Goal: Task Accomplishment & Management: Use online tool/utility

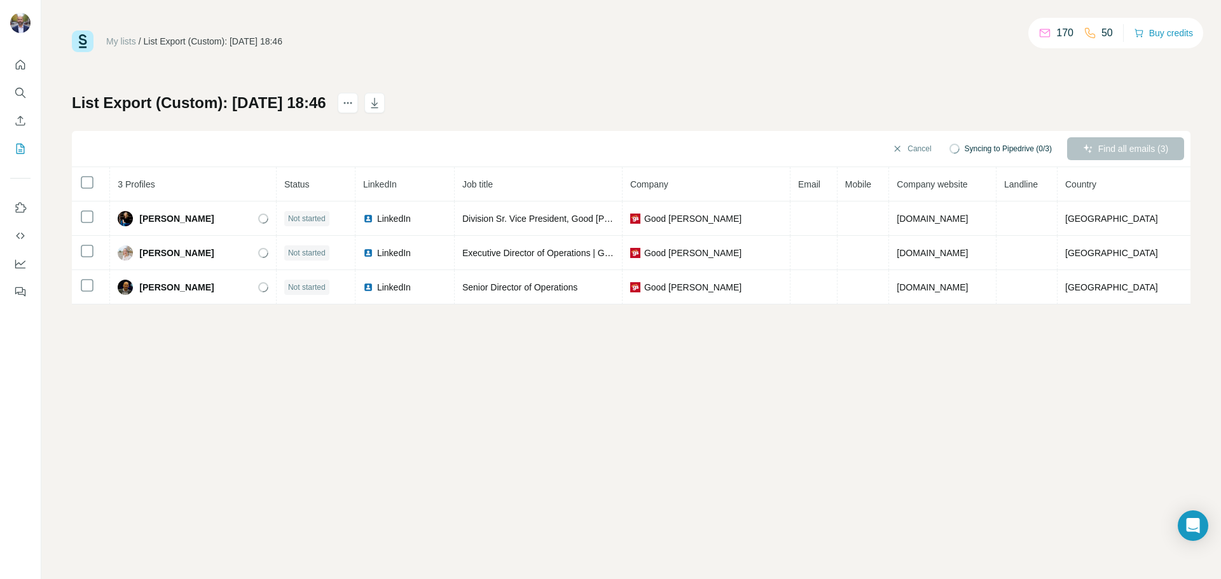
click at [1094, 145] on div "Find all emails (3)" at bounding box center [1125, 148] width 117 height 23
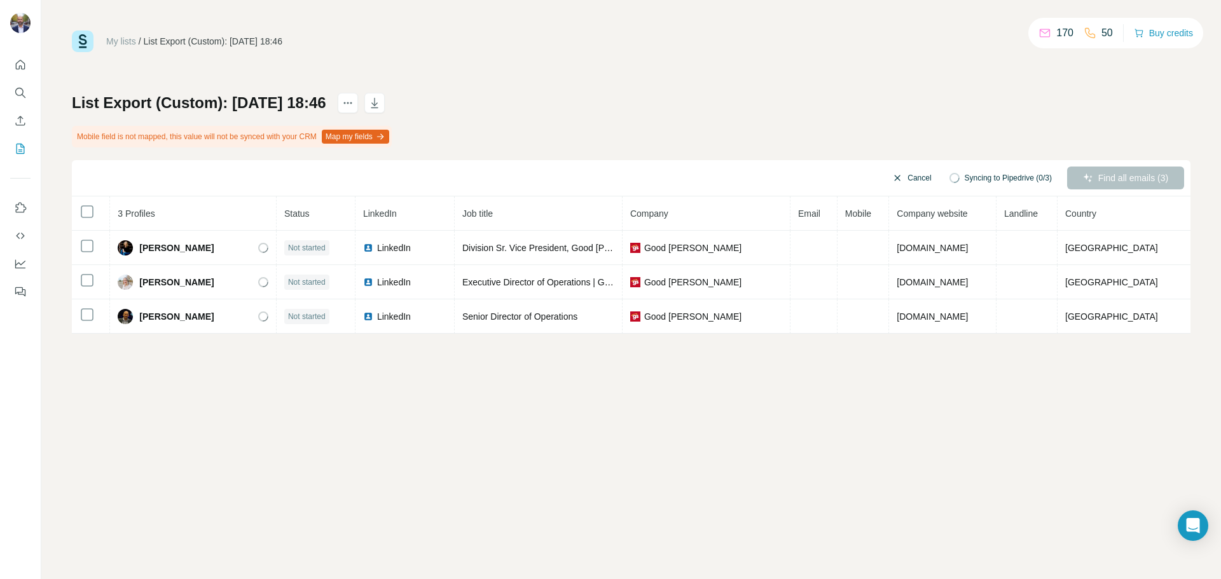
click at [896, 176] on button "Cancel" at bounding box center [911, 178] width 57 height 23
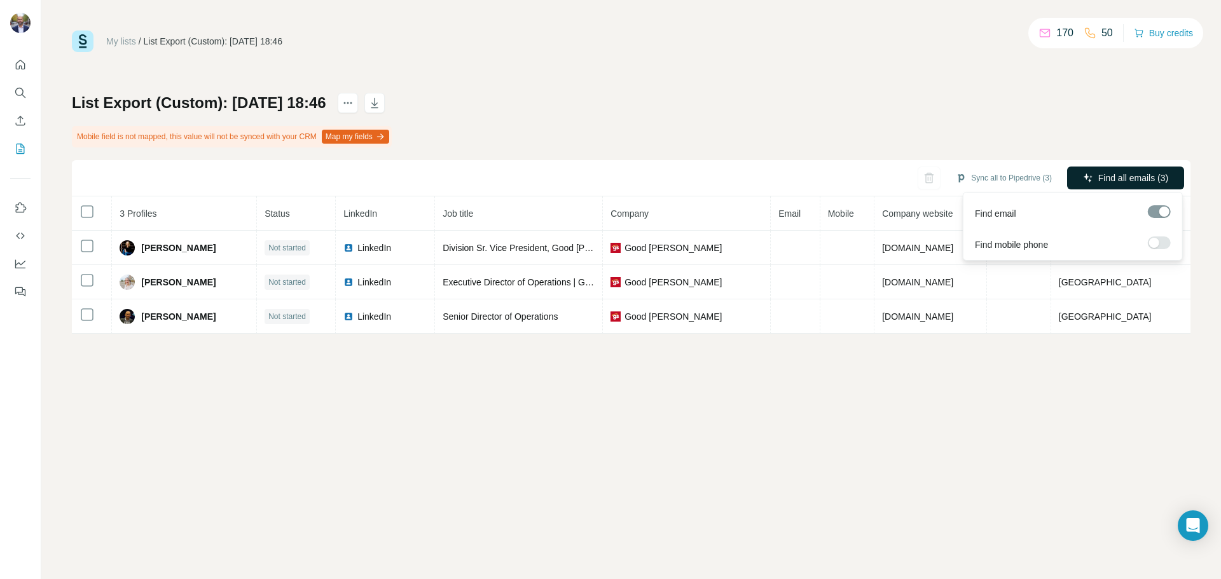
click at [1131, 174] on span "Find all emails (3)" at bounding box center [1133, 178] width 70 height 13
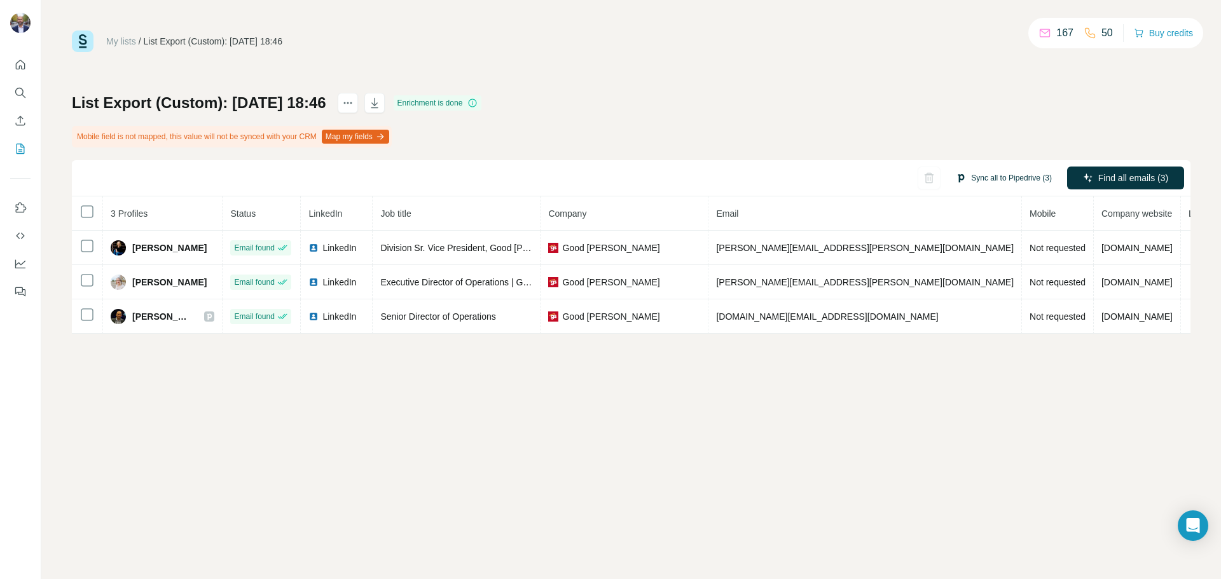
click at [1002, 175] on button "Sync all to Pipedrive (3)" at bounding box center [1004, 177] width 114 height 19
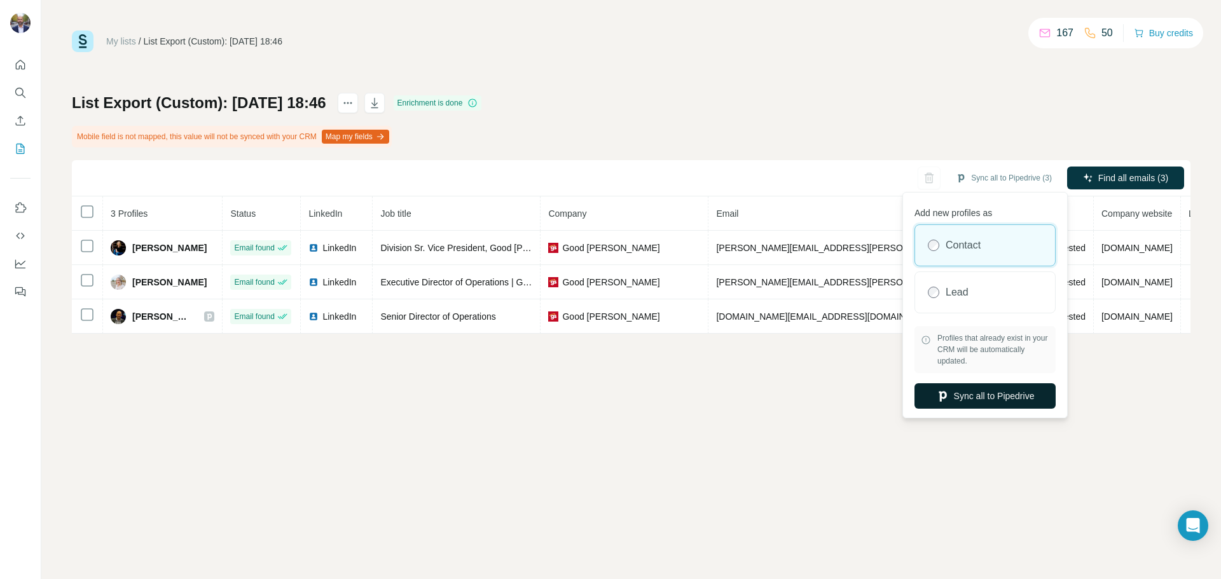
click at [988, 393] on button "Sync all to Pipedrive" at bounding box center [984, 395] width 141 height 25
